Goal: Register for event/course

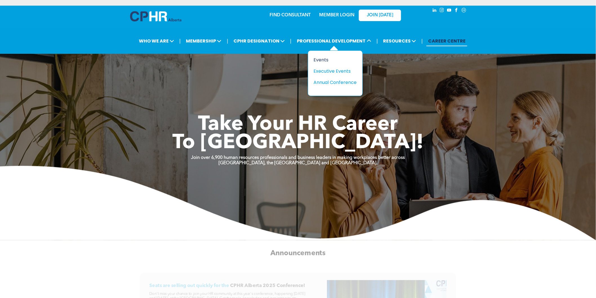
click at [322, 61] on div "Events" at bounding box center [333, 59] width 39 height 7
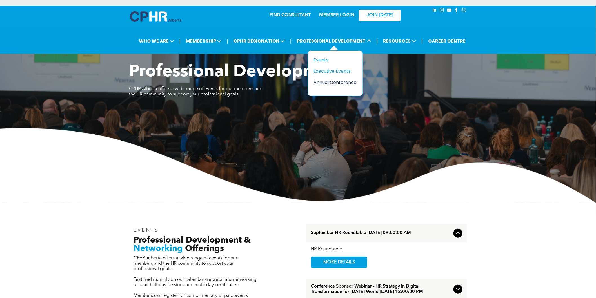
click at [331, 80] on div "Annual Conference" at bounding box center [333, 82] width 39 height 7
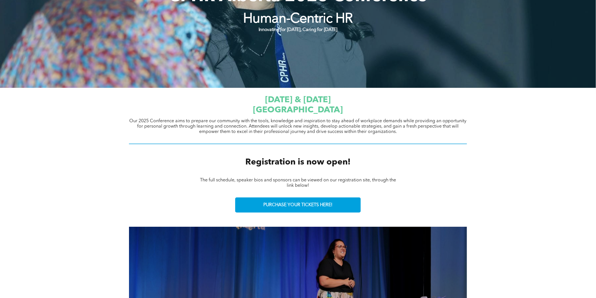
scroll to position [125, 0]
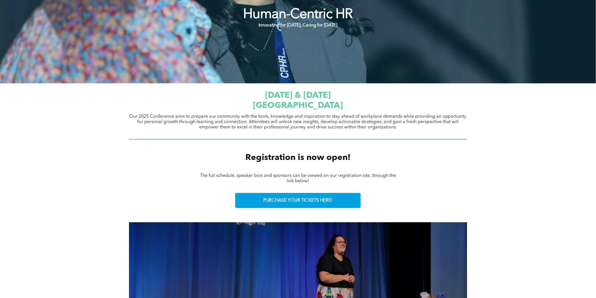
drag, startPoint x: 260, startPoint y: 106, endPoint x: 368, endPoint y: 107, distance: 108.1
click at [368, 107] on h1 "[GEOGRAPHIC_DATA]" at bounding box center [298, 106] width 338 height 10
copy span "[GEOGRAPHIC_DATA]"
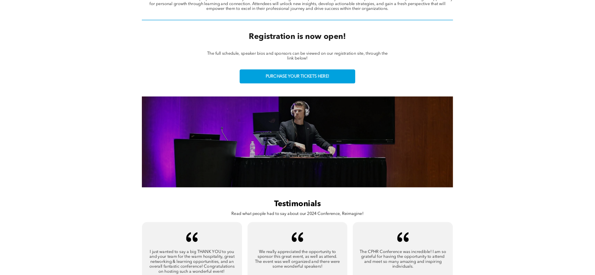
scroll to position [250, 0]
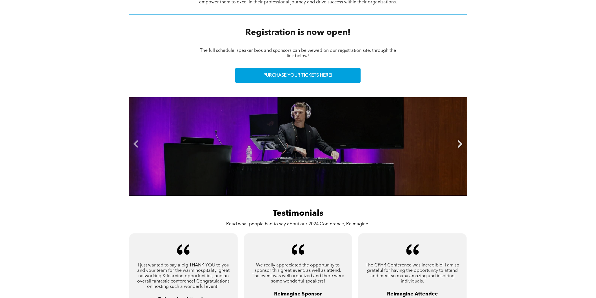
click at [461, 143] on link "Next" at bounding box center [460, 144] width 8 height 8
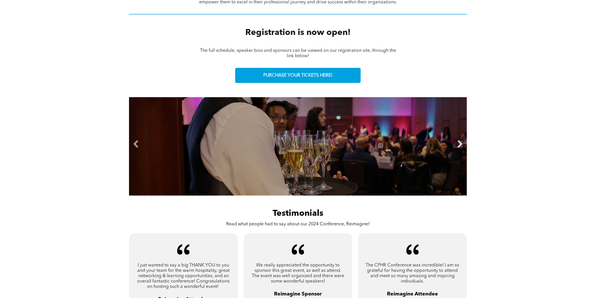
click at [461, 143] on link "Next" at bounding box center [460, 144] width 8 height 8
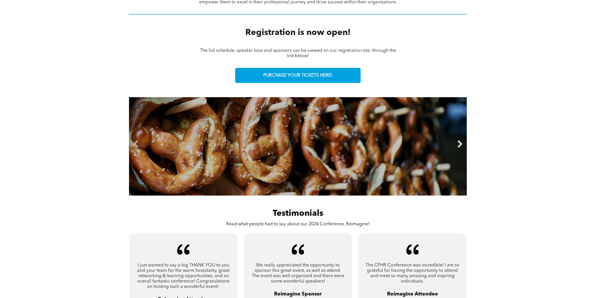
click at [461, 143] on link "Next" at bounding box center [460, 144] width 8 height 8
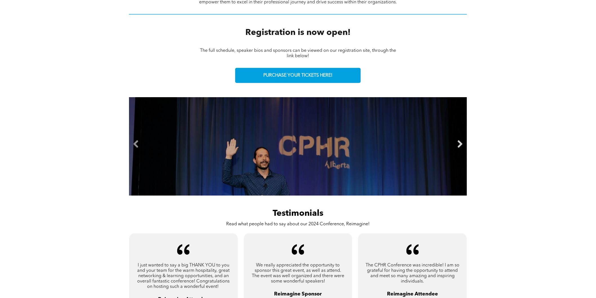
click at [461, 143] on link "Next" at bounding box center [460, 144] width 8 height 8
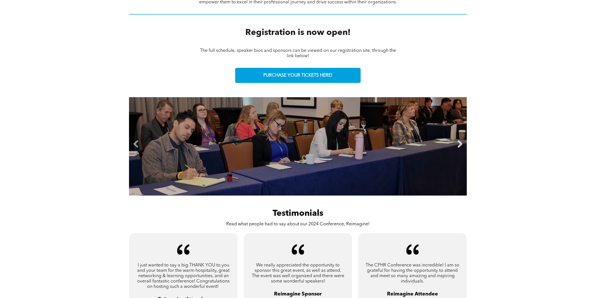
click at [461, 143] on link "Next" at bounding box center [460, 144] width 8 height 8
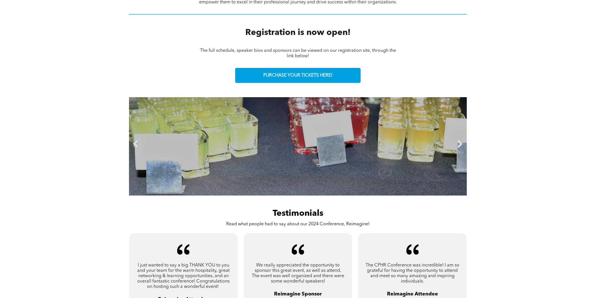
click at [461, 143] on link "Next" at bounding box center [460, 144] width 8 height 8
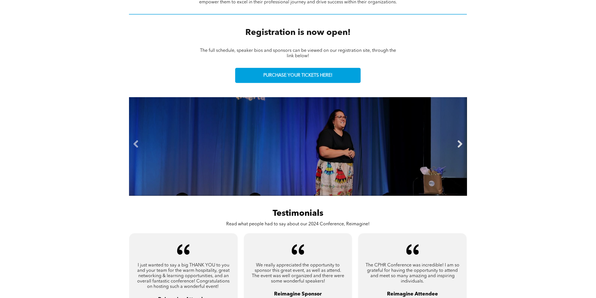
click at [461, 143] on link "Next" at bounding box center [460, 144] width 8 height 8
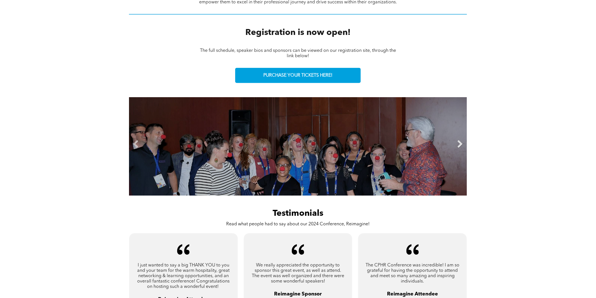
click at [461, 143] on link "Next" at bounding box center [460, 144] width 8 height 8
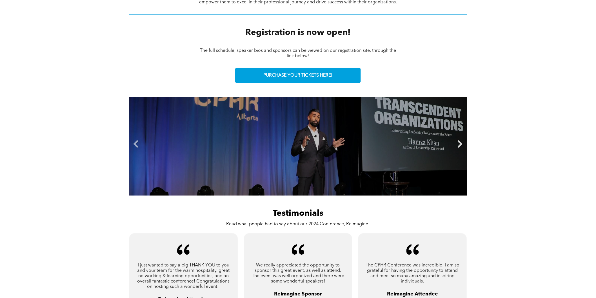
click at [461, 143] on link "Next" at bounding box center [460, 144] width 8 height 8
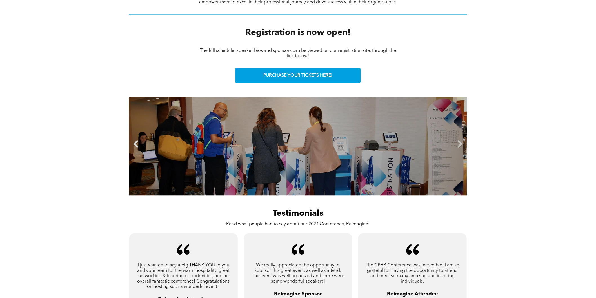
click at [135, 143] on link "Previous" at bounding box center [136, 144] width 8 height 8
